Goal: Information Seeking & Learning: Stay updated

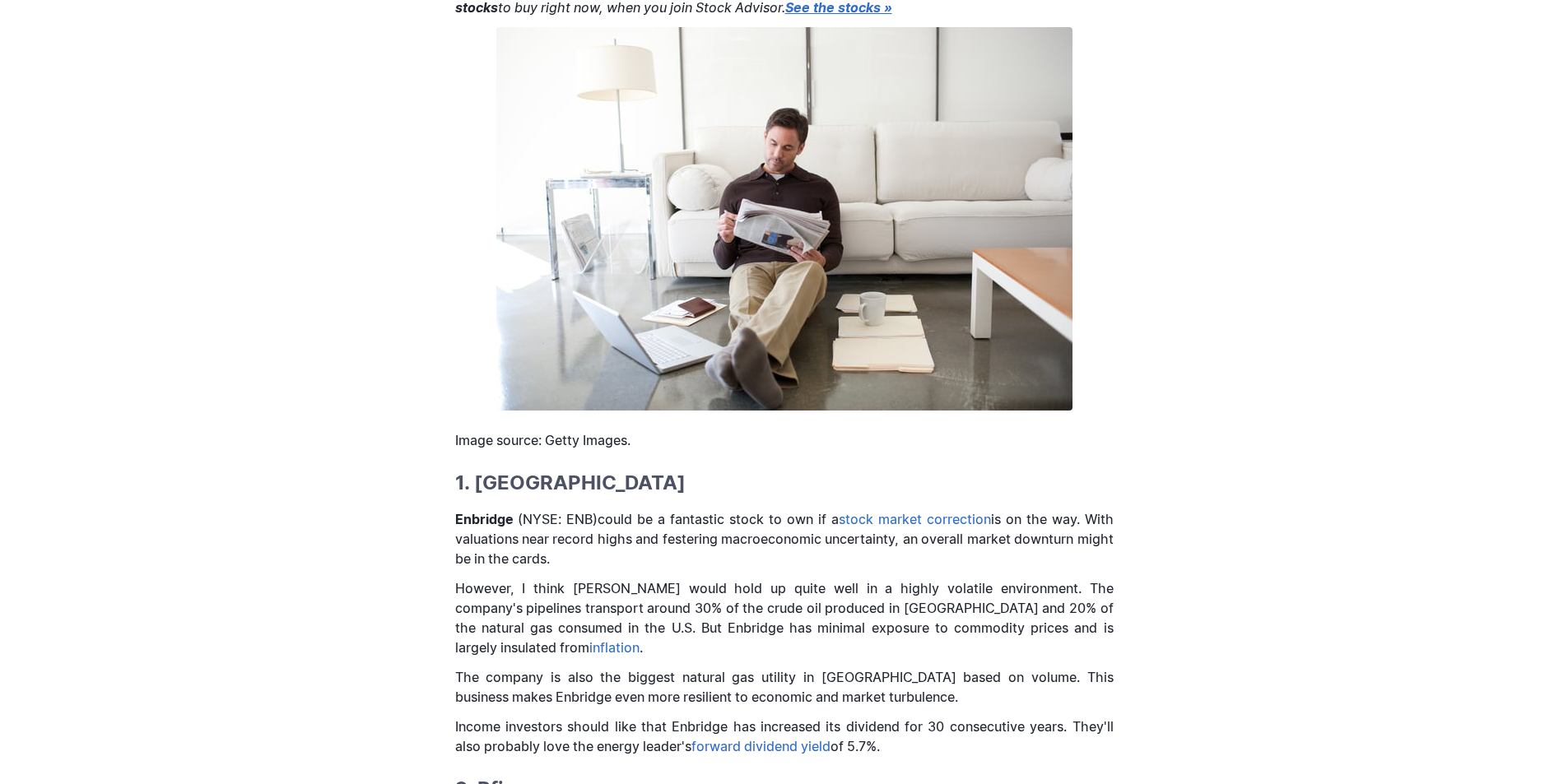
scroll to position [474, 0]
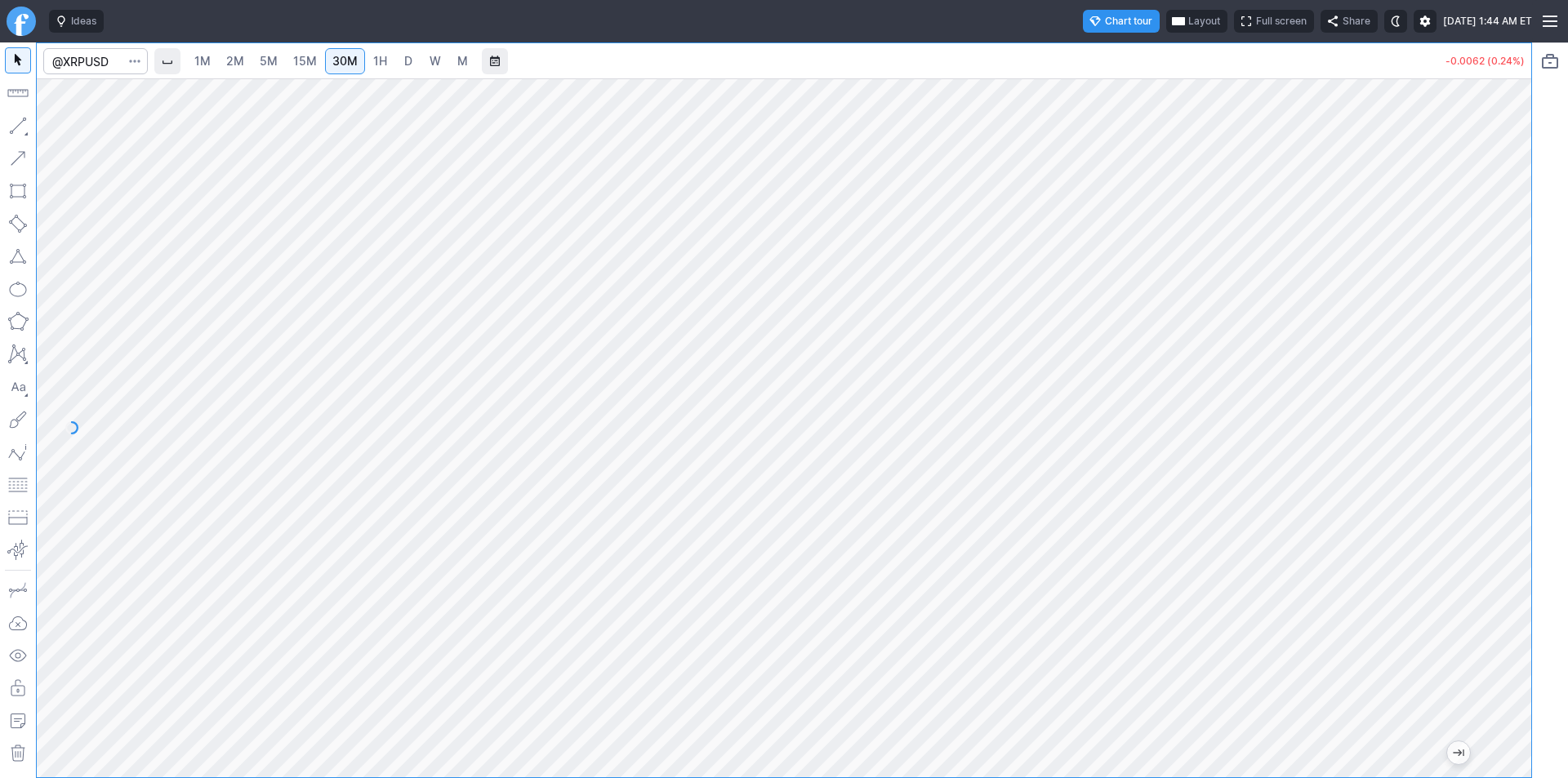
drag, startPoint x: 1509, startPoint y: 310, endPoint x: 1502, endPoint y: 206, distance: 104.2
click at [1502, 206] on div at bounding box center [1514, 424] width 35 height 658
drag, startPoint x: 1530, startPoint y: 396, endPoint x: 1506, endPoint y: 217, distance: 180.6
click at [1506, 217] on div at bounding box center [1514, 424] width 35 height 658
drag, startPoint x: 1532, startPoint y: 306, endPoint x: 1526, endPoint y: 380, distance: 74.2
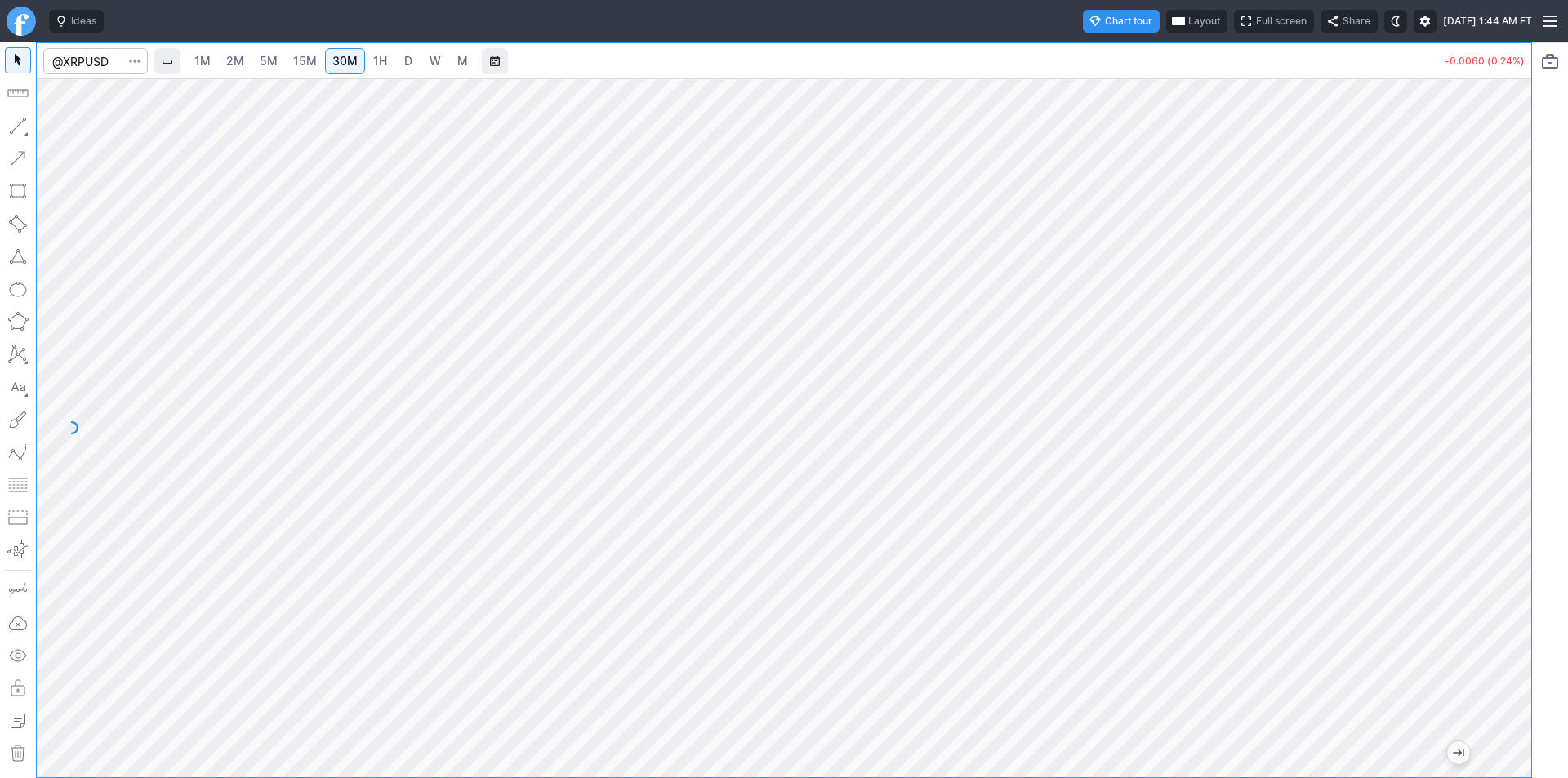
click at [1535, 380] on div "1M 2M 5M 15M 30M 1H D W M -0.0060 (0.24%)" at bounding box center [784, 410] width 1568 height 736
drag, startPoint x: 1508, startPoint y: 403, endPoint x: 1507, endPoint y: 414, distance: 11.0
click at [1507, 414] on div at bounding box center [1514, 424] width 35 height 658
